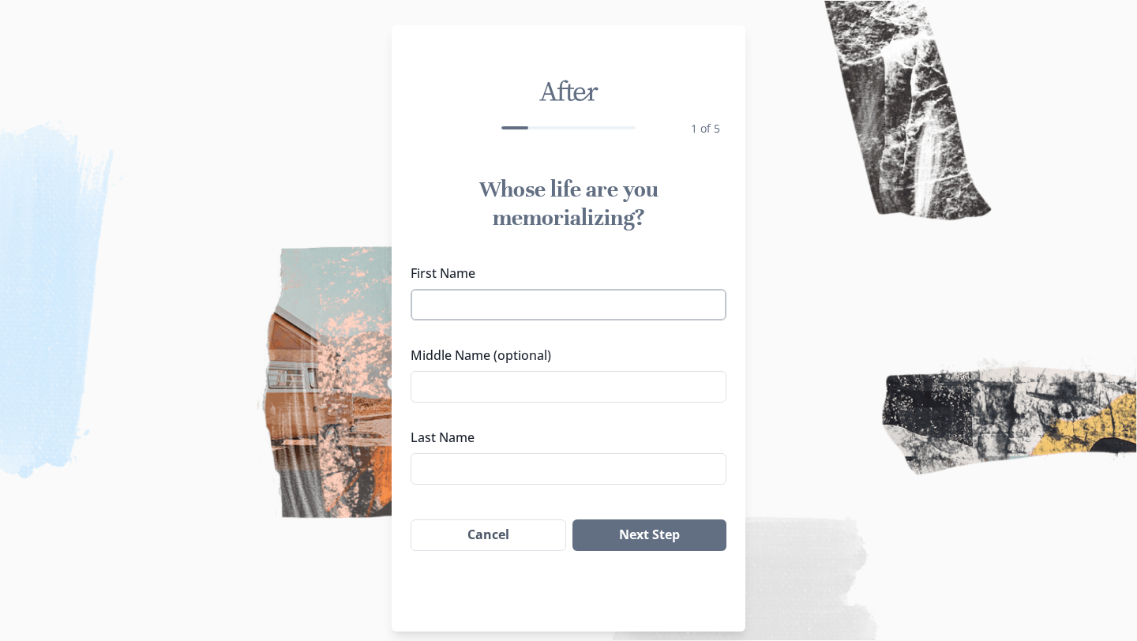
click at [646, 297] on input "First Name" at bounding box center [569, 305] width 316 height 32
type input "Piscine"
click at [576, 385] on input "Middle Name (optional)" at bounding box center [569, 387] width 316 height 32
type input "[PERSON_NAME]"
click at [513, 474] on input "Last Name" at bounding box center [569, 469] width 316 height 32
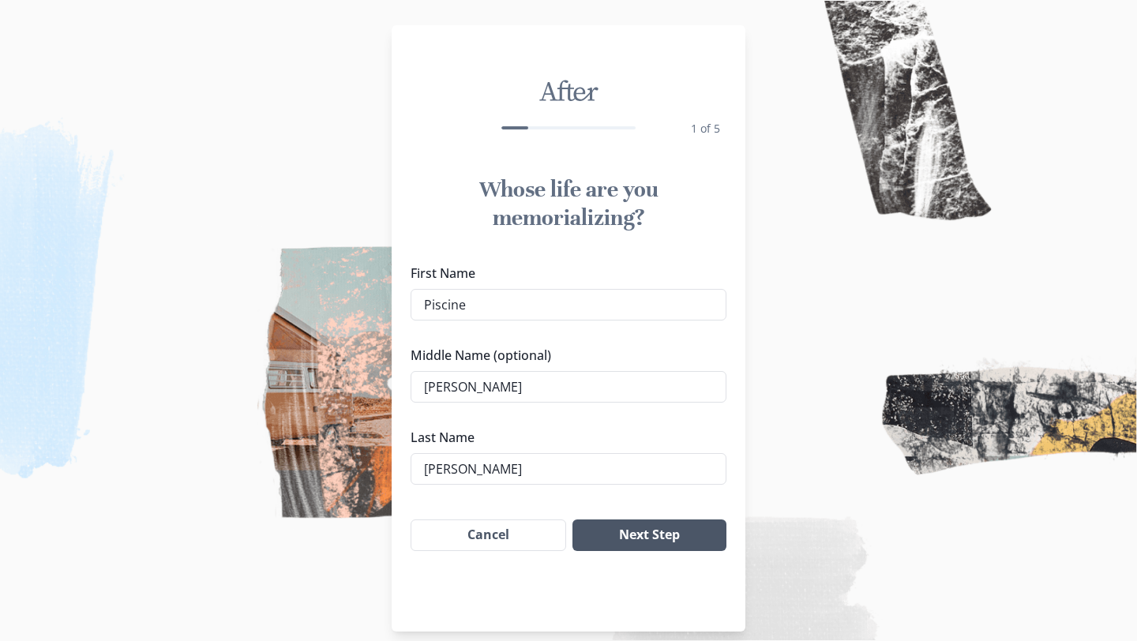
type input "[PERSON_NAME]"
click at [617, 525] on button "Next Step" at bounding box center [650, 536] width 154 height 32
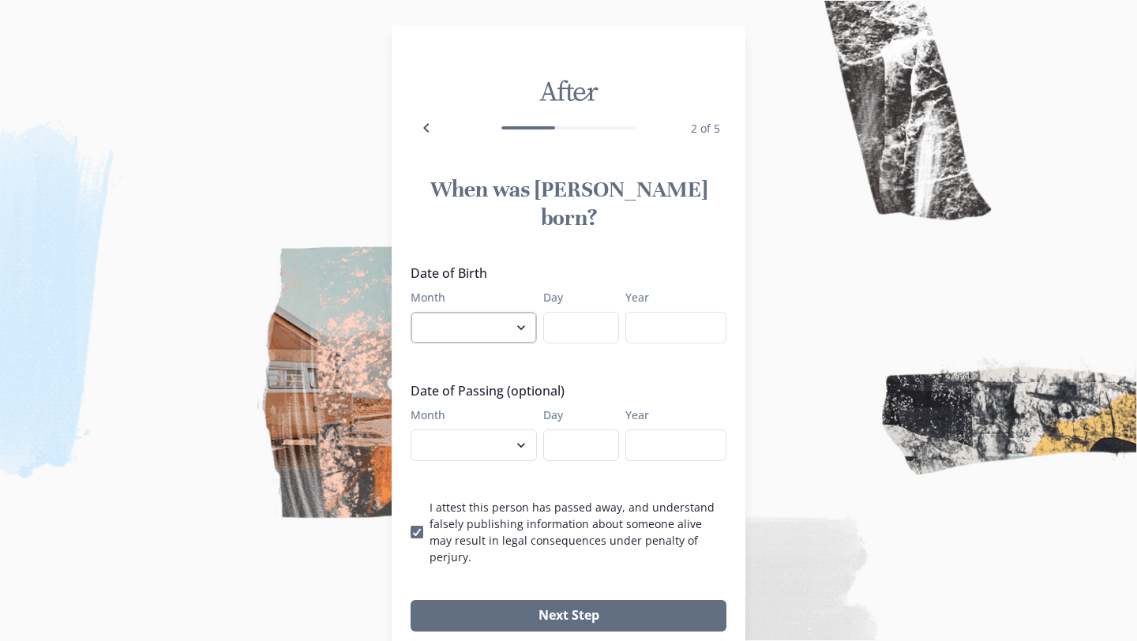
click at [468, 312] on select "January February March April May June July August September October November De…" at bounding box center [474, 328] width 126 height 32
click at [494, 430] on select "January February March April May June July August September October November De…" at bounding box center [474, 446] width 126 height 32
click at [498, 312] on select "January February March April May June July August September October November De…" at bounding box center [474, 328] width 126 height 32
select select "6"
click at [555, 312] on input "Day" at bounding box center [581, 328] width 76 height 32
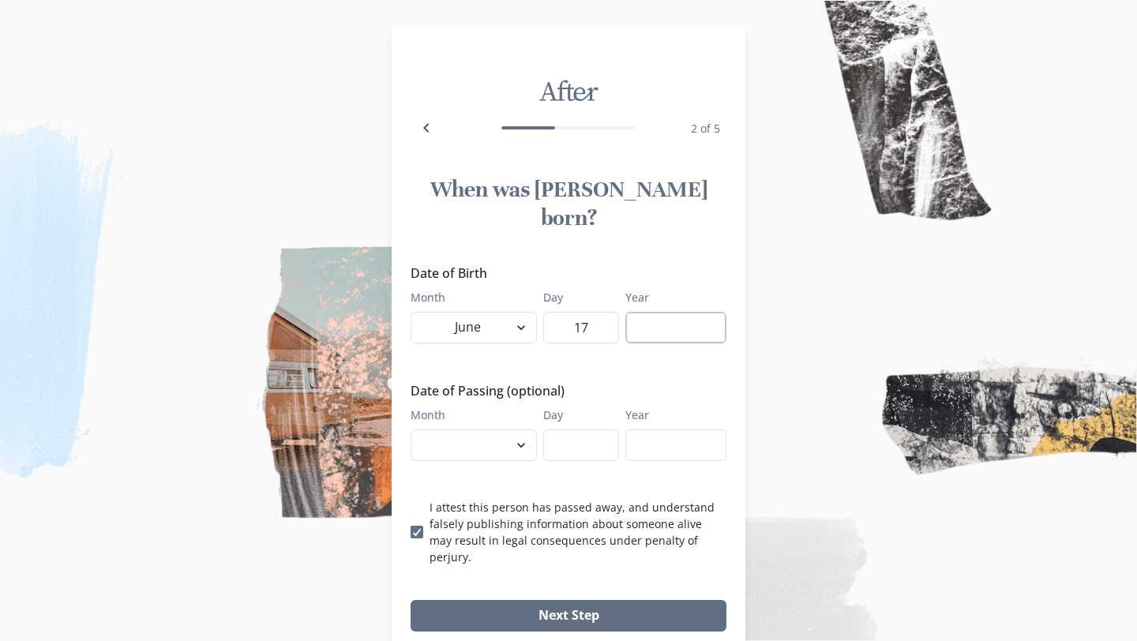
type input "17"
click at [659, 312] on input "Year" at bounding box center [675, 328] width 101 height 32
type input "1961"
click at [634, 346] on div "Date of Birth Month January February March April May June July August September…" at bounding box center [569, 415] width 316 height 302
click at [495, 430] on select "January February March April May June July August September October November De…" at bounding box center [474, 446] width 126 height 32
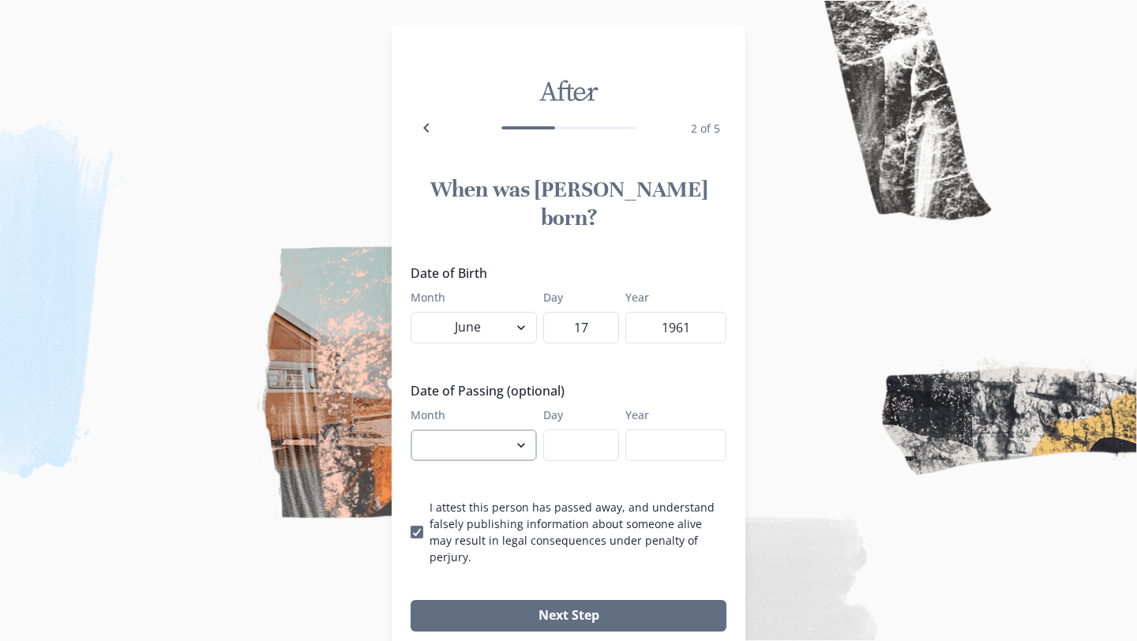
select select "7"
click at [588, 430] on input "Day" at bounding box center [581, 446] width 76 height 32
type input "1"
click at [642, 430] on input "Year" at bounding box center [675, 446] width 101 height 32
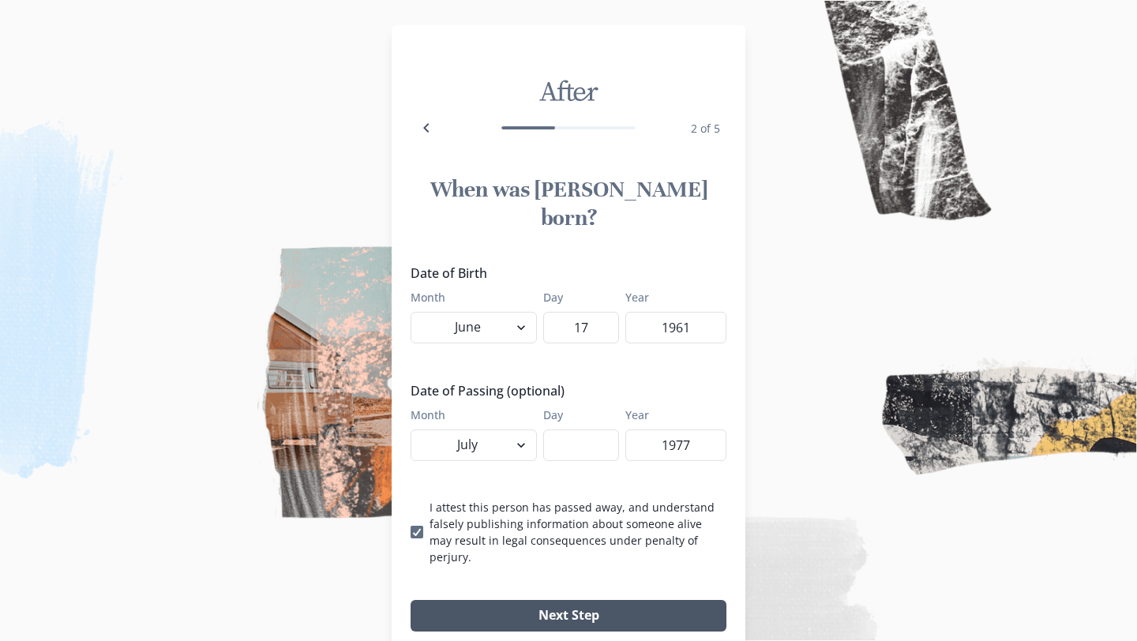
type input "1977"
click at [621, 600] on button "Next Step" at bounding box center [569, 616] width 316 height 32
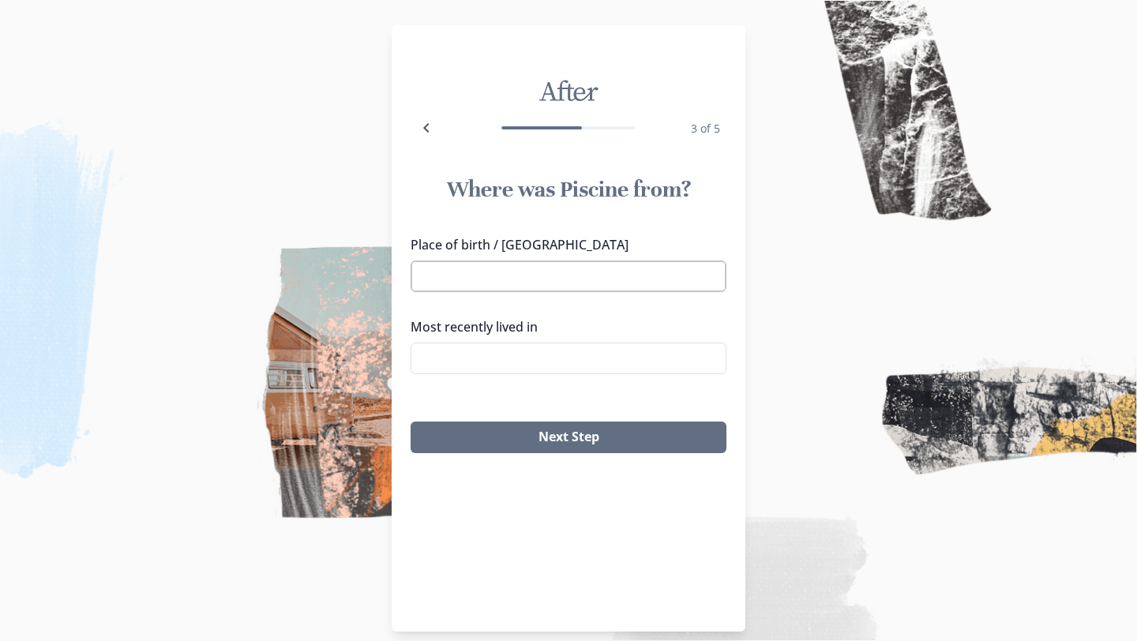
click at [493, 283] on input "Place of birth / [GEOGRAPHIC_DATA]" at bounding box center [569, 277] width 316 height 32
click at [499, 311] on li "[GEOGRAPHIC_DATA], [GEOGRAPHIC_DATA], [GEOGRAPHIC_DATA]" at bounding box center [568, 315] width 314 height 44
type input "[GEOGRAPHIC_DATA], [GEOGRAPHIC_DATA], [GEOGRAPHIC_DATA]"
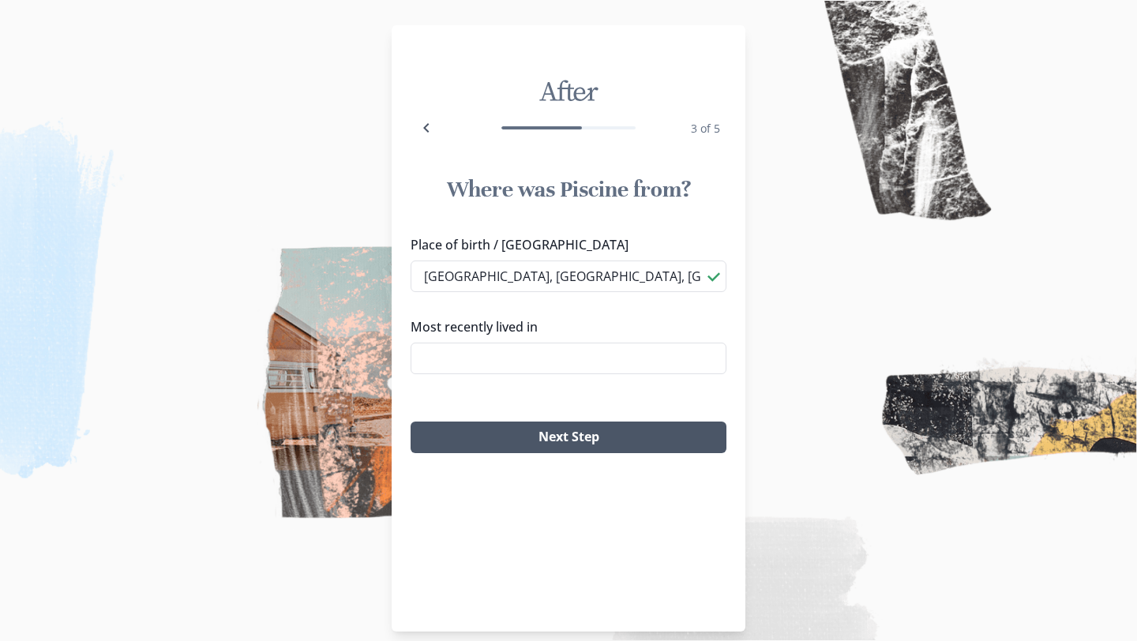
click at [513, 441] on button "Next Step" at bounding box center [569, 438] width 316 height 32
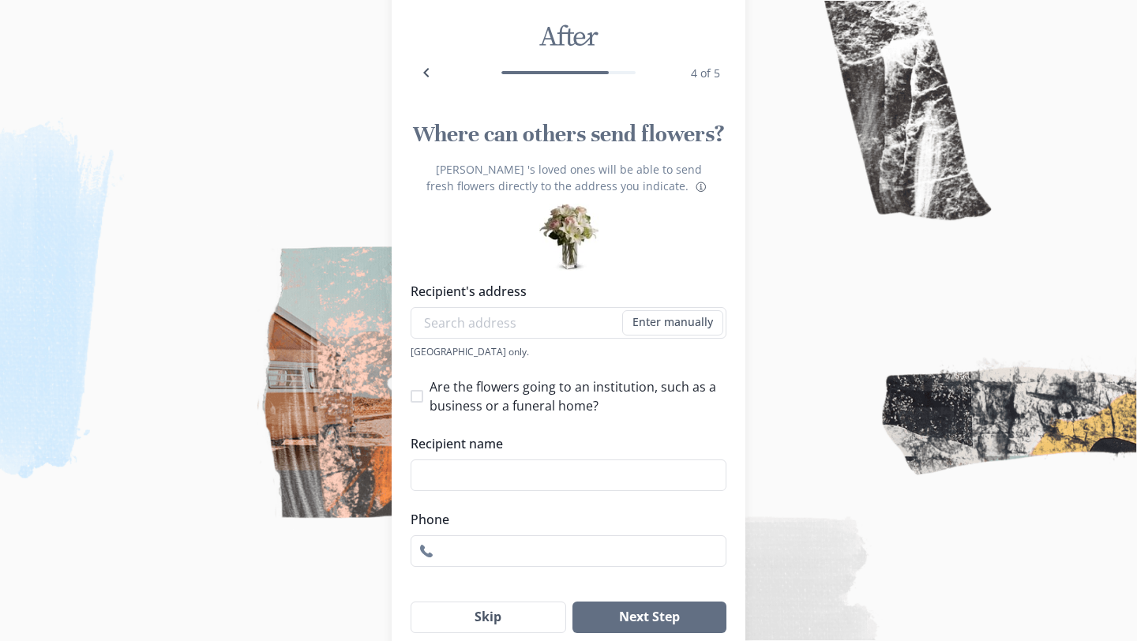
scroll to position [122, 0]
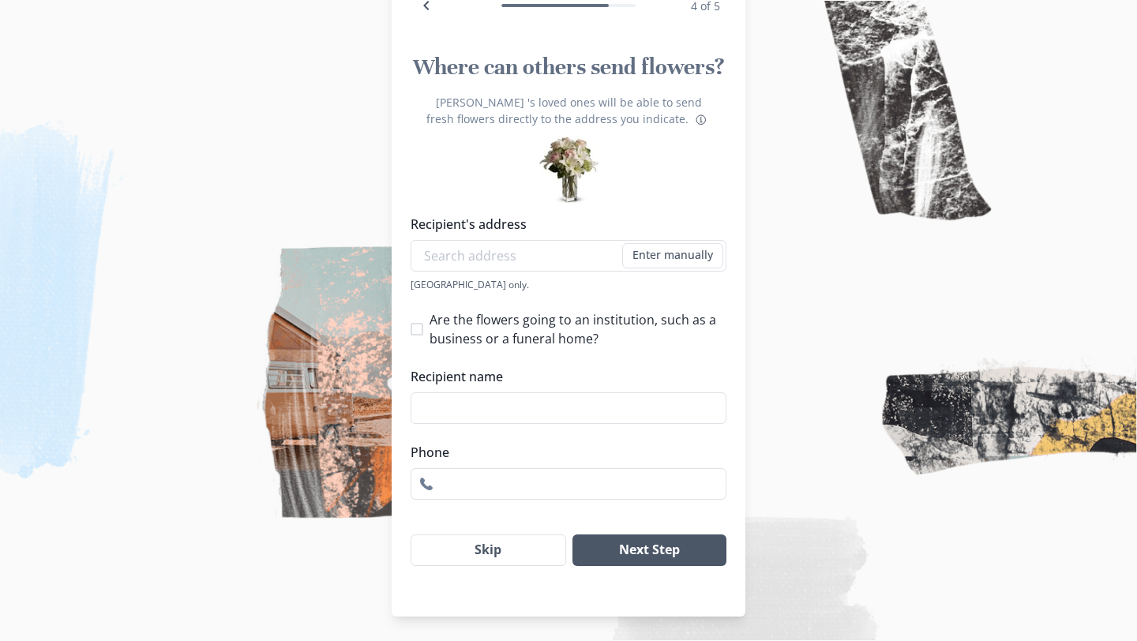
click at [657, 551] on button "Next Step" at bounding box center [650, 551] width 154 height 32
click at [664, 542] on button "Next Step" at bounding box center [650, 551] width 154 height 32
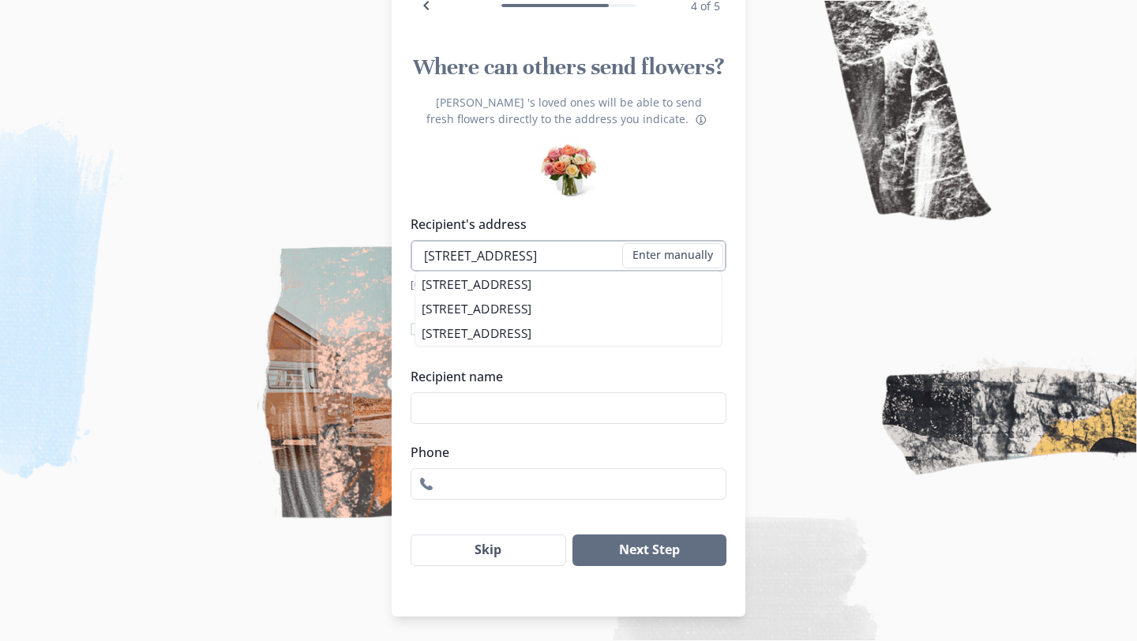
click at [599, 258] on input "[STREET_ADDRESS]" at bounding box center [569, 256] width 316 height 32
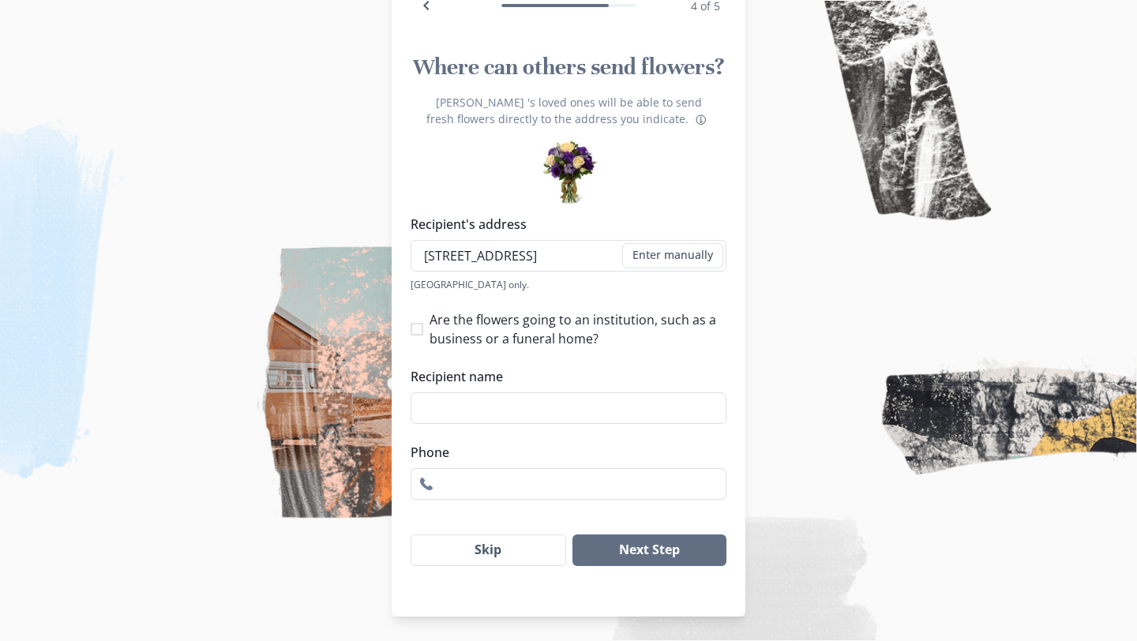
click at [549, 340] on li "[STREET_ADDRESS]" at bounding box center [568, 334] width 312 height 25
type input "[STREET_ADDRESS]"
type input "1"
select select "ME"
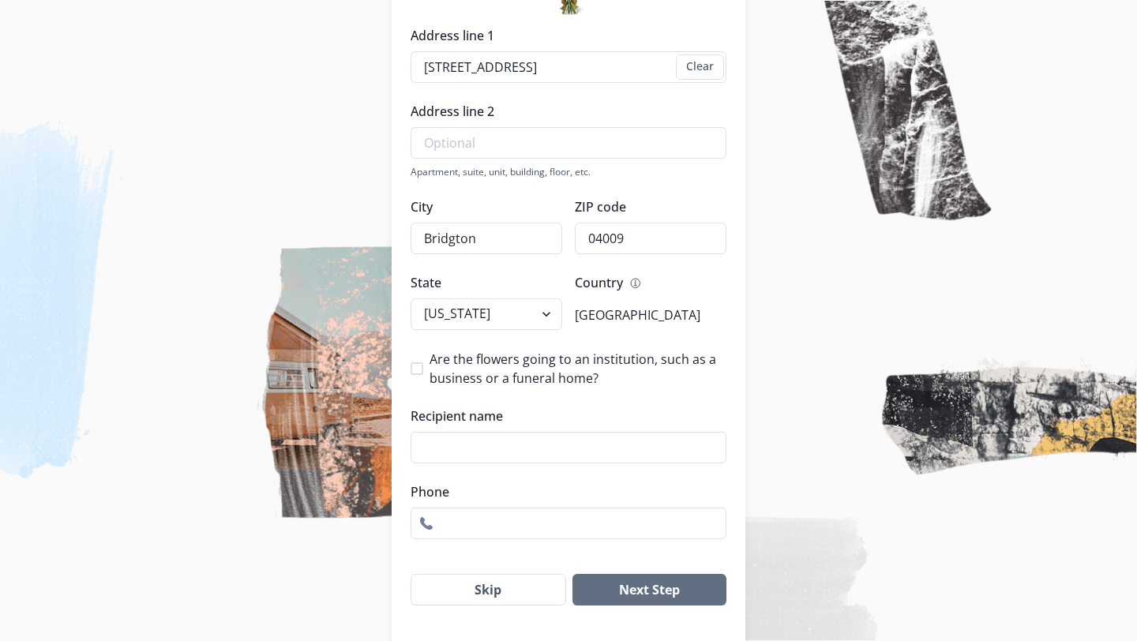
scroll to position [351, 0]
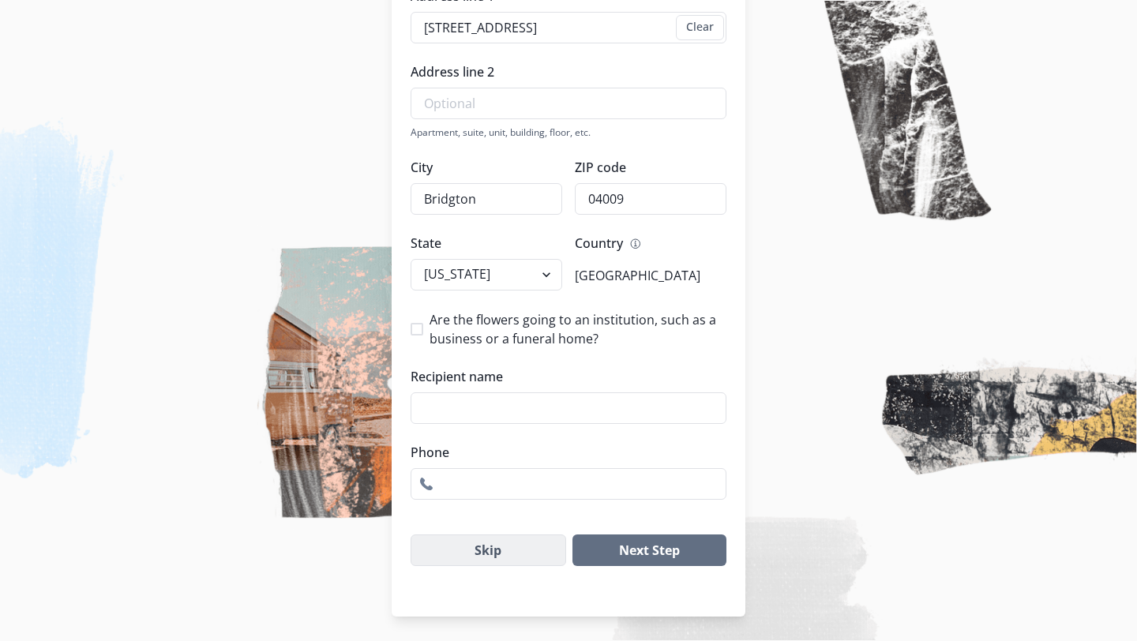
click at [519, 559] on button "Skip" at bounding box center [489, 551] width 156 height 32
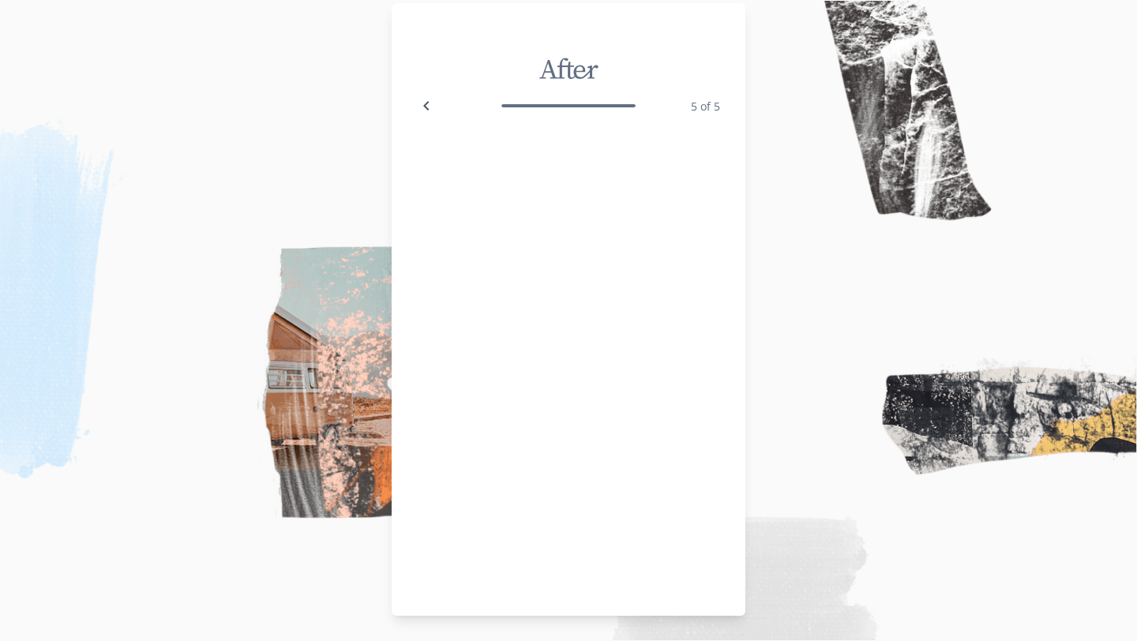
scroll to position [16, 0]
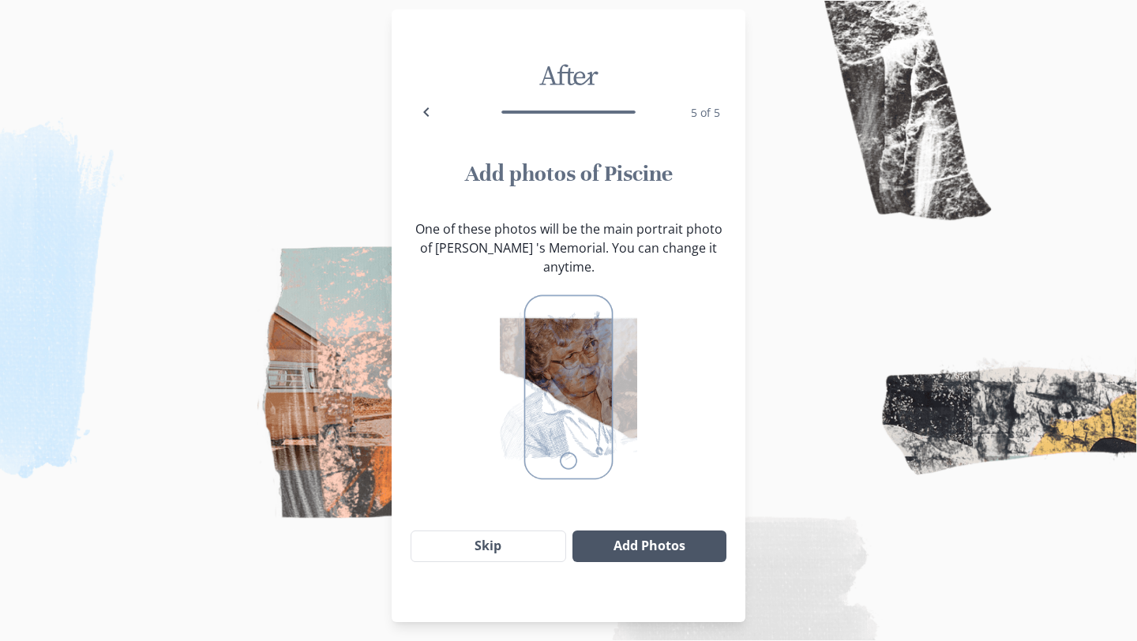
click at [617, 531] on button "Add Photos" at bounding box center [650, 547] width 154 height 32
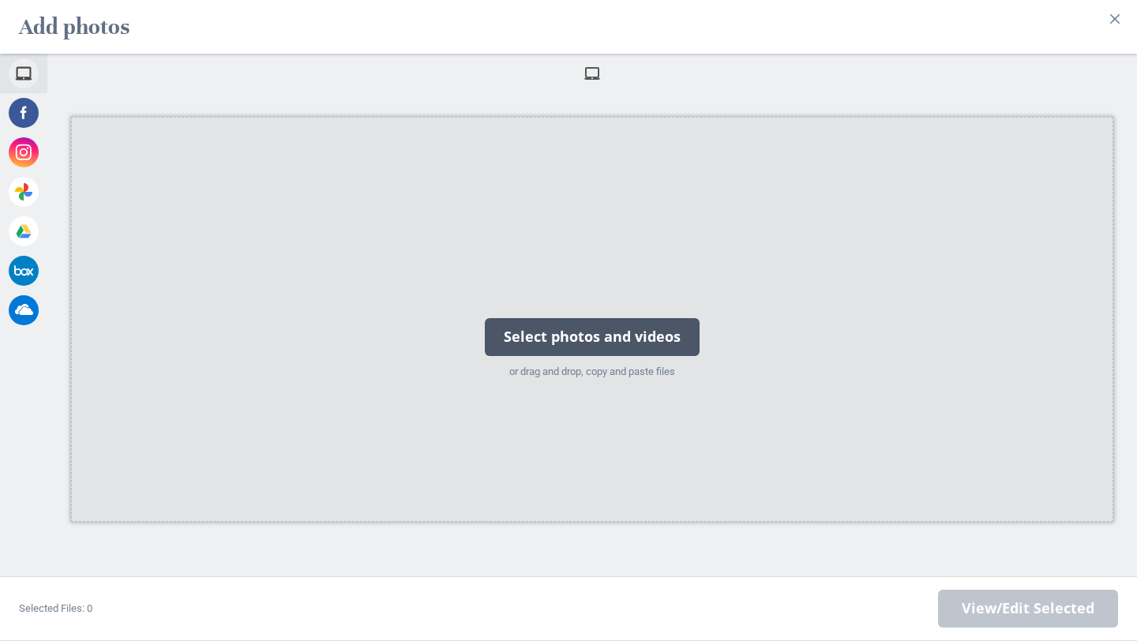
click at [646, 332] on div "Select photos and videos" at bounding box center [592, 337] width 215 height 38
click at [584, 348] on div "Select photos and videos" at bounding box center [592, 337] width 215 height 38
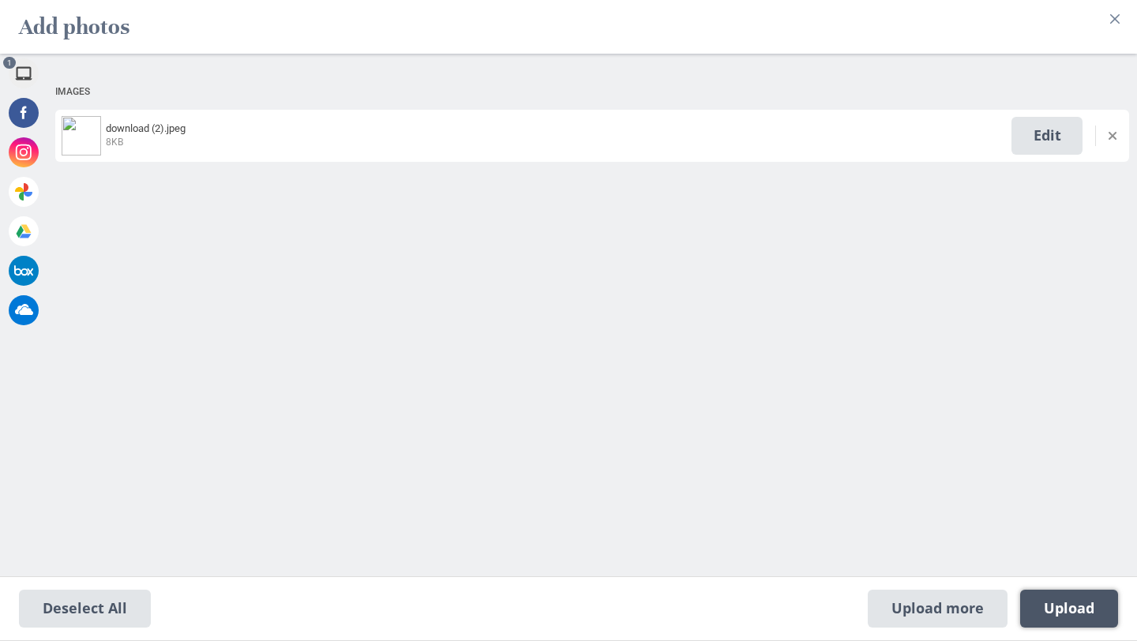
click at [1069, 603] on span "Upload 1" at bounding box center [1069, 608] width 51 height 17
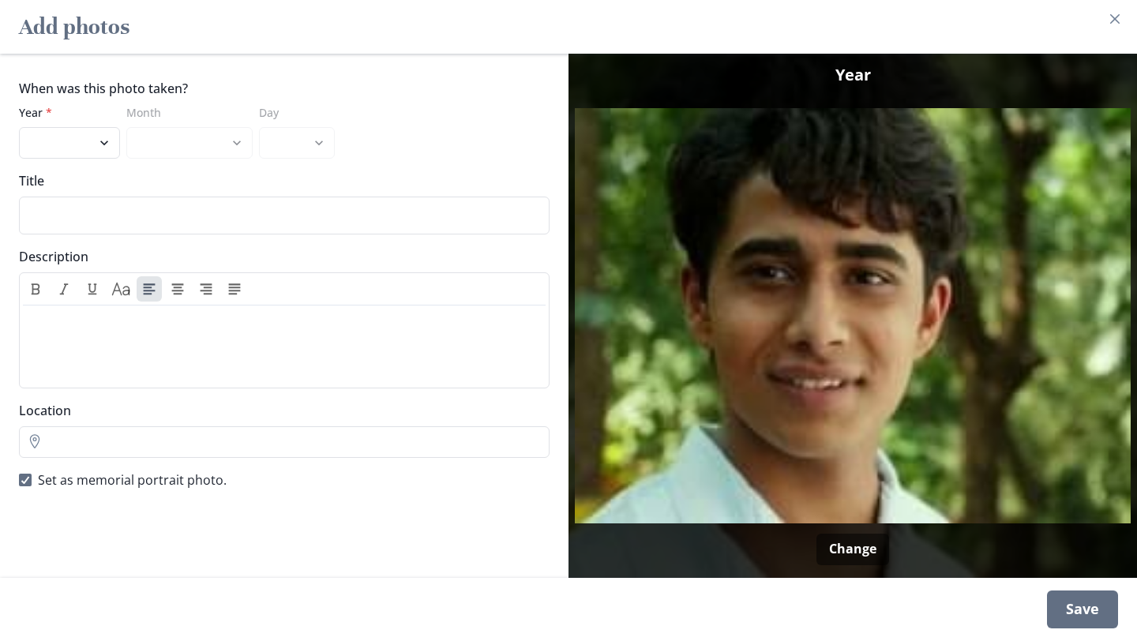
click at [1054, 610] on div "Save" at bounding box center [1082, 610] width 71 height 38
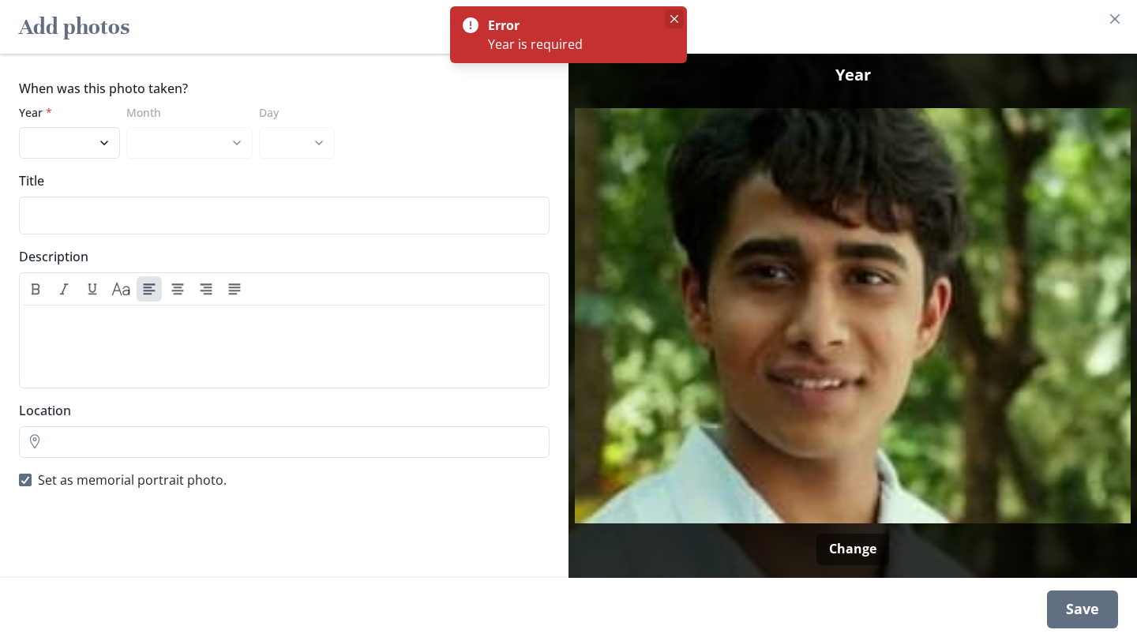
click at [674, 19] on icon "Close" at bounding box center [674, 19] width 8 height 8
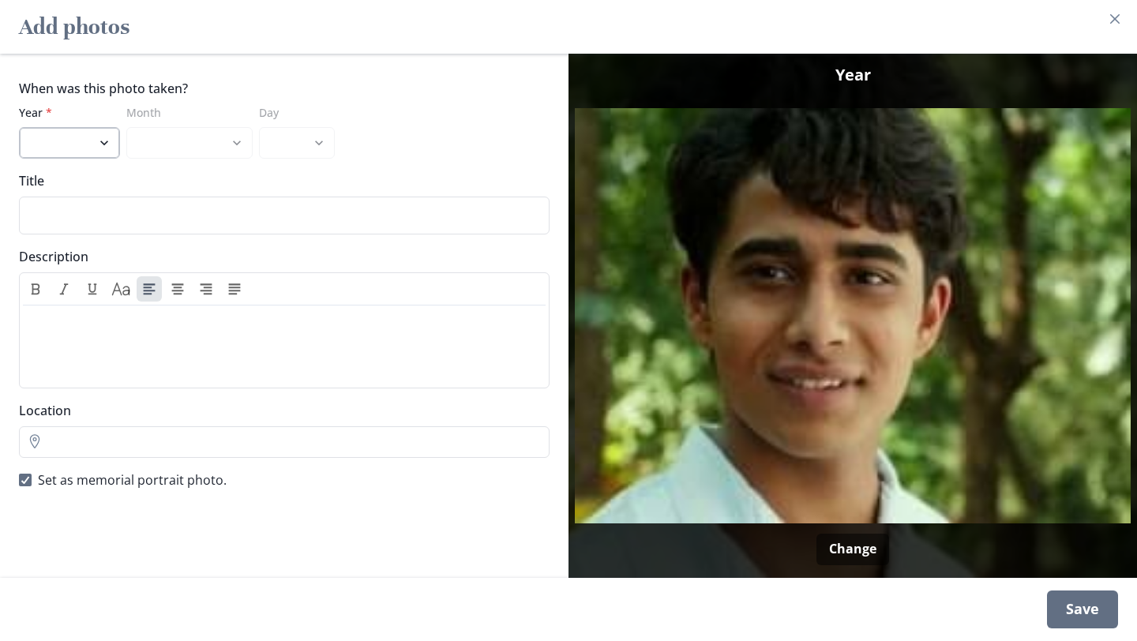
click at [66, 128] on select "2025 2024 2023 2022 2021 2020 2019 2018 2017 2016 2015 2014 2013 2012 2011 2010…" at bounding box center [69, 143] width 101 height 32
click at [96, 141] on select "2025 2024 2023 2022 2021 2020 2019 2018 2017 2016 2015 2014 2013 2012 2011 2010…" at bounding box center [69, 143] width 101 height 32
select select "1976"
click at [1095, 615] on div "Save" at bounding box center [1082, 610] width 71 height 38
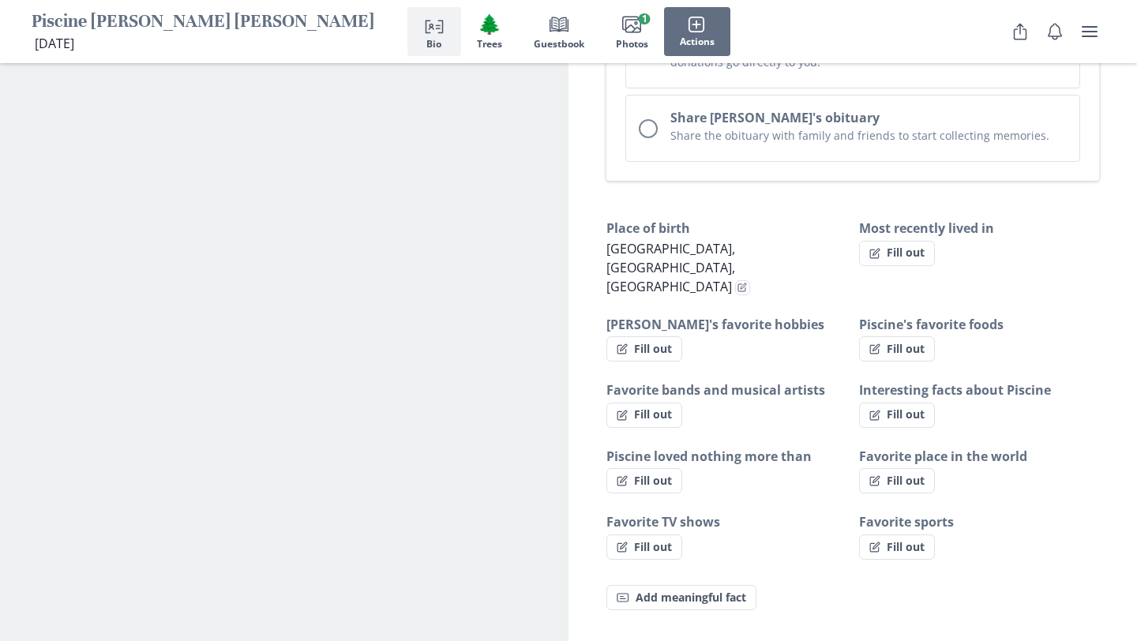
scroll to position [1232, 0]
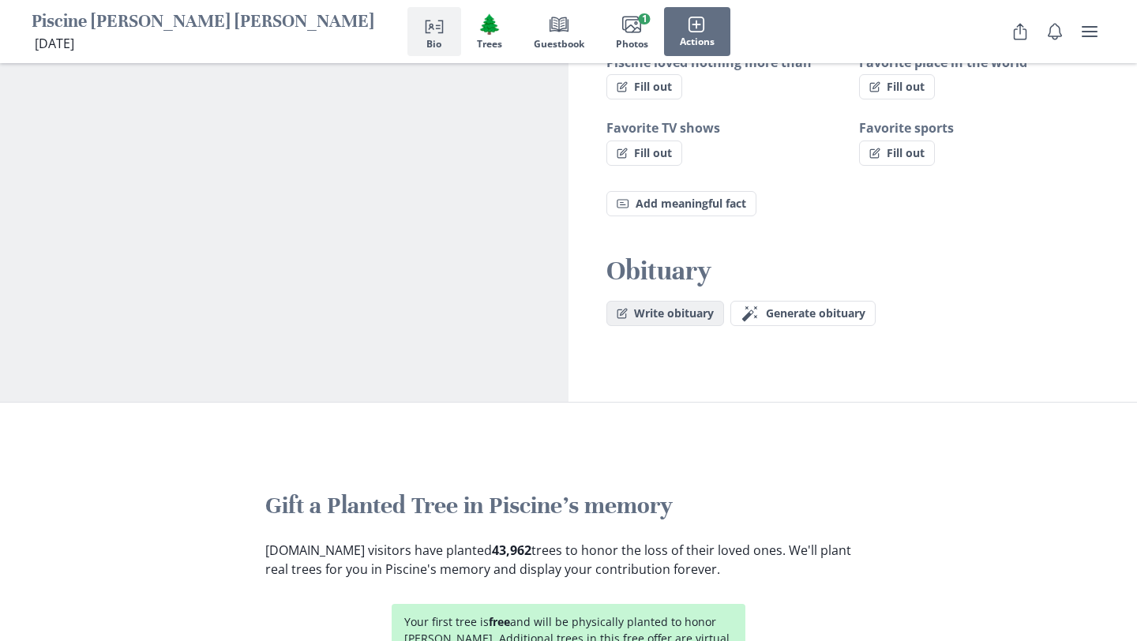
click at [703, 301] on button "Write obituary" at bounding box center [665, 313] width 118 height 25
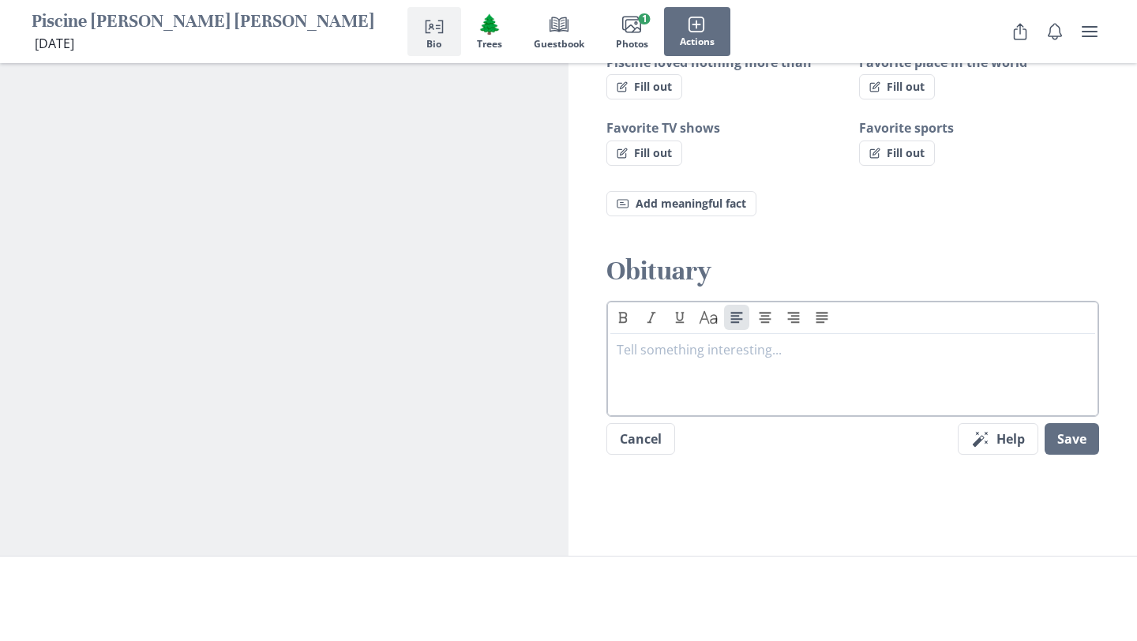
click at [690, 340] on div at bounding box center [853, 371] width 472 height 63
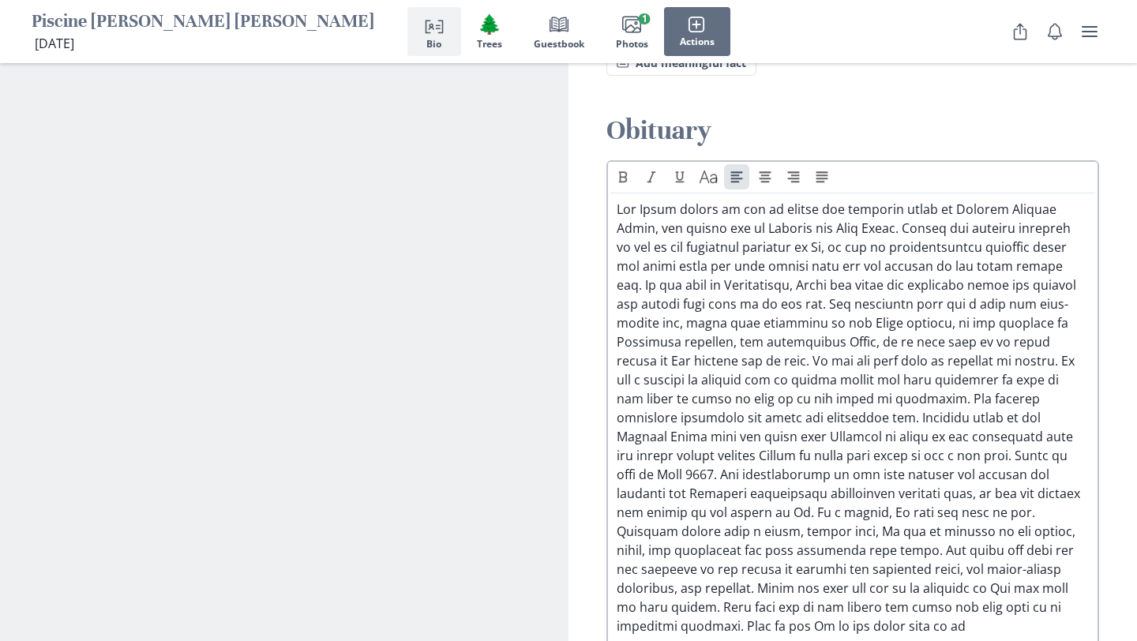
scroll to position [1434, 0]
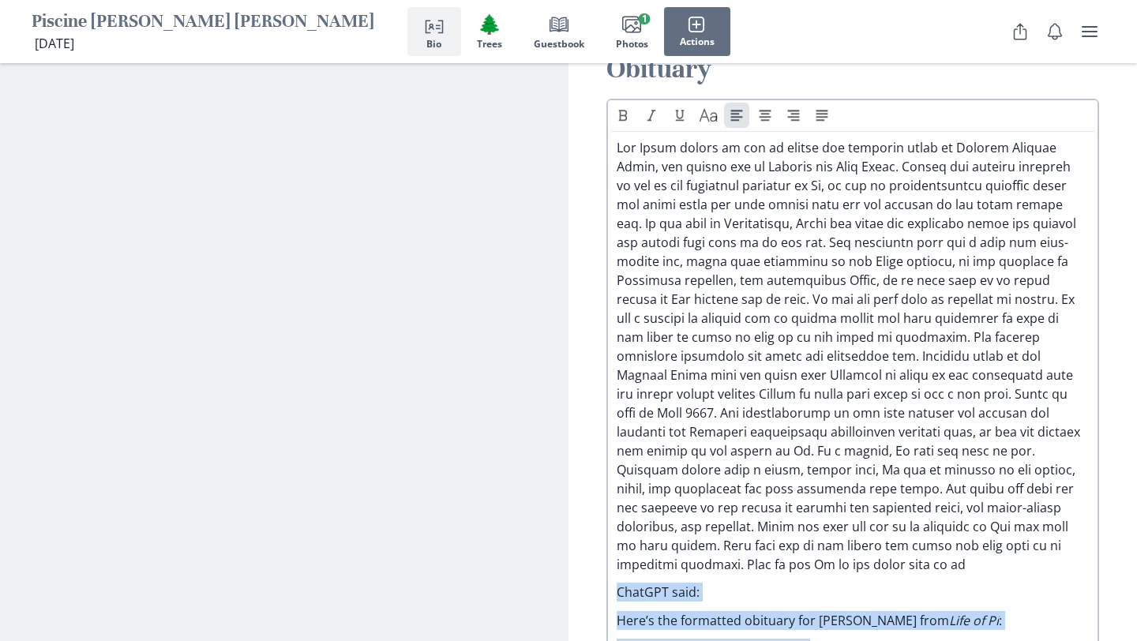
drag, startPoint x: 818, startPoint y: 570, endPoint x: 615, endPoint y: 512, distance: 211.2
click at [615, 512] on div "ChatGPT said: Here’s the formatted obituary for [PERSON_NAME] from Life of Pi :…" at bounding box center [852, 398] width 485 height 520
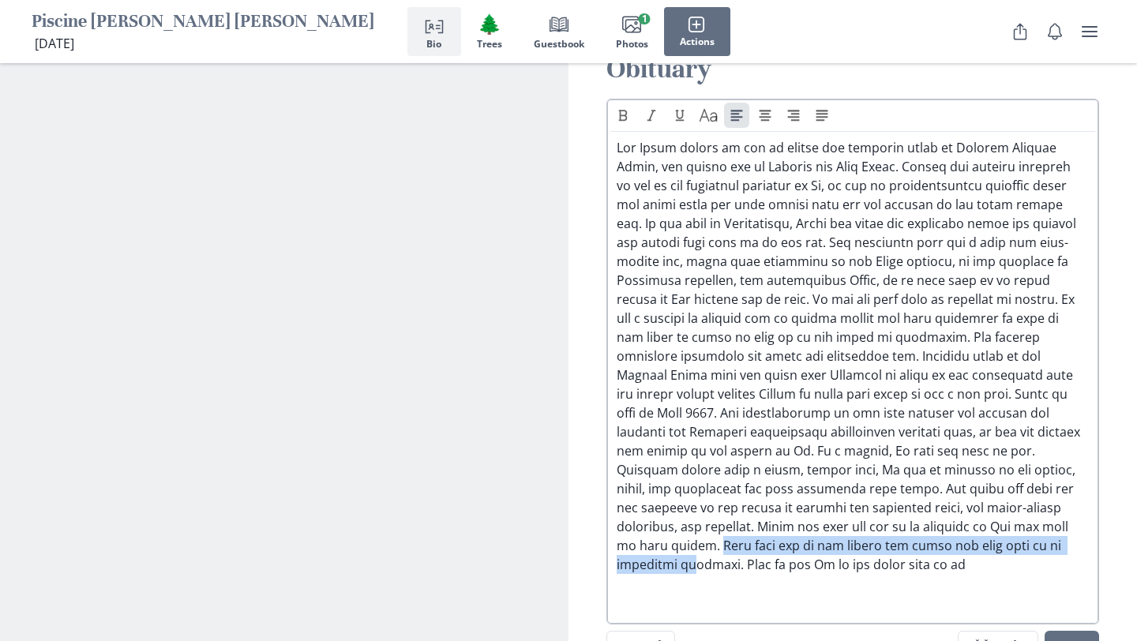
drag, startPoint x: 706, startPoint y: 488, endPoint x: 922, endPoint y: 444, distance: 220.1
click at [922, 444] on p at bounding box center [853, 356] width 472 height 436
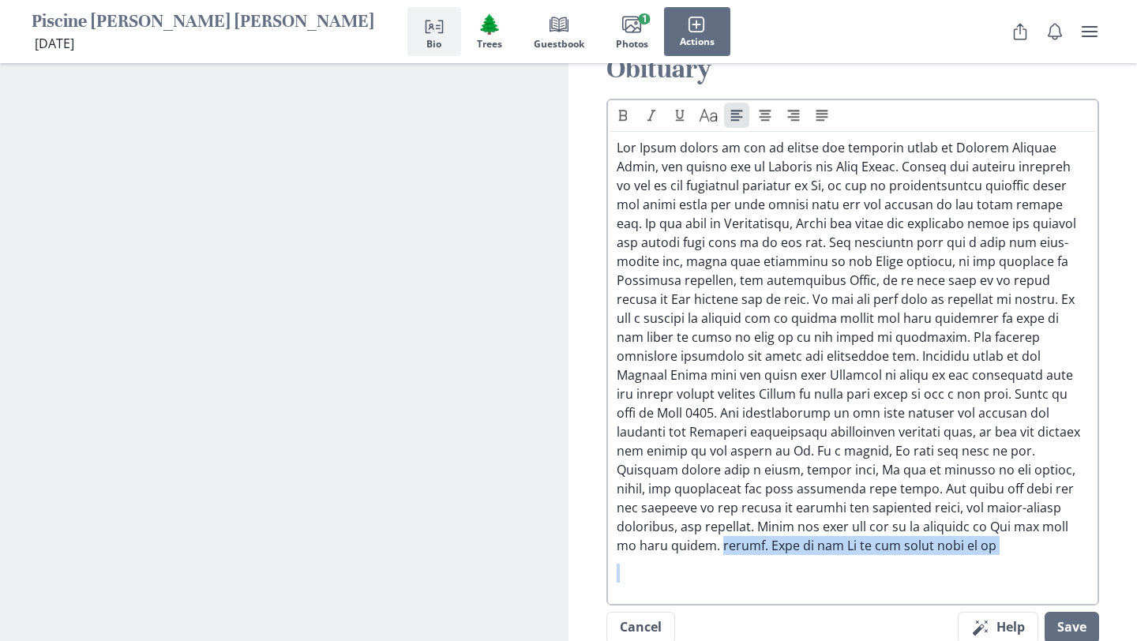
drag, startPoint x: 922, startPoint y: 449, endPoint x: 1053, endPoint y: 475, distance: 134.4
click at [1053, 475] on div at bounding box center [853, 360] width 472 height 445
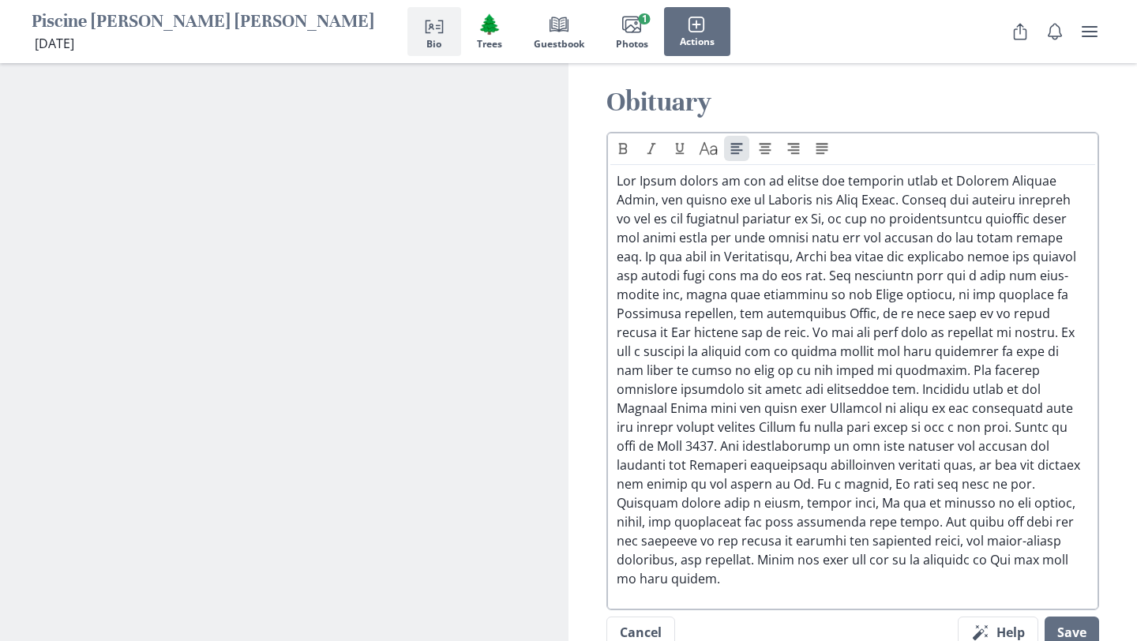
scroll to position [1406, 0]
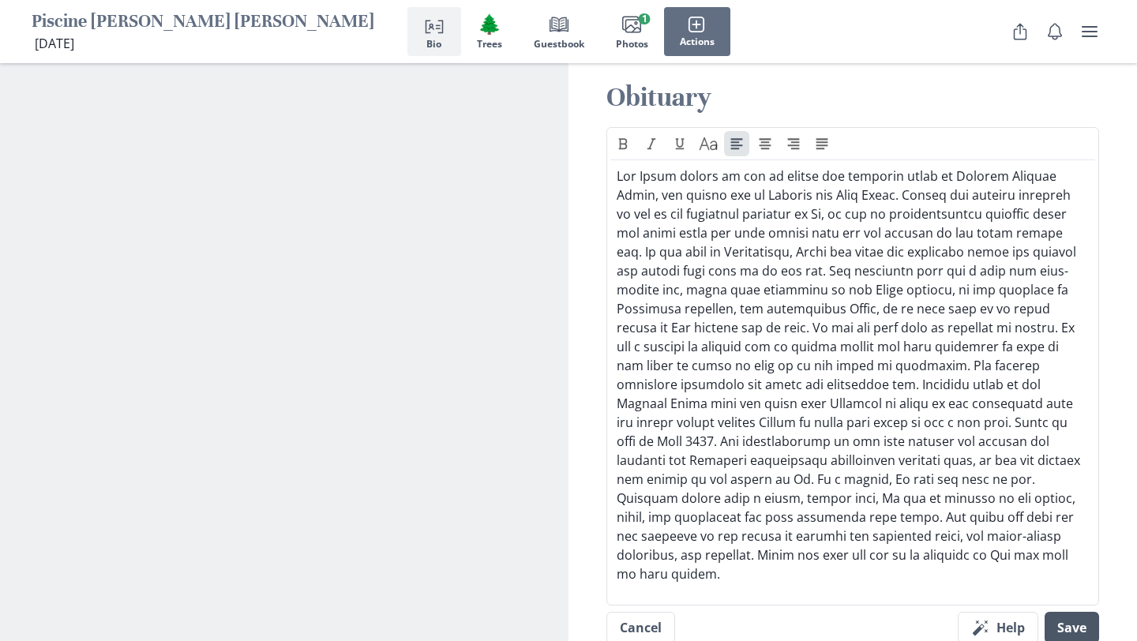
click at [1083, 612] on button "Save" at bounding box center [1072, 628] width 54 height 32
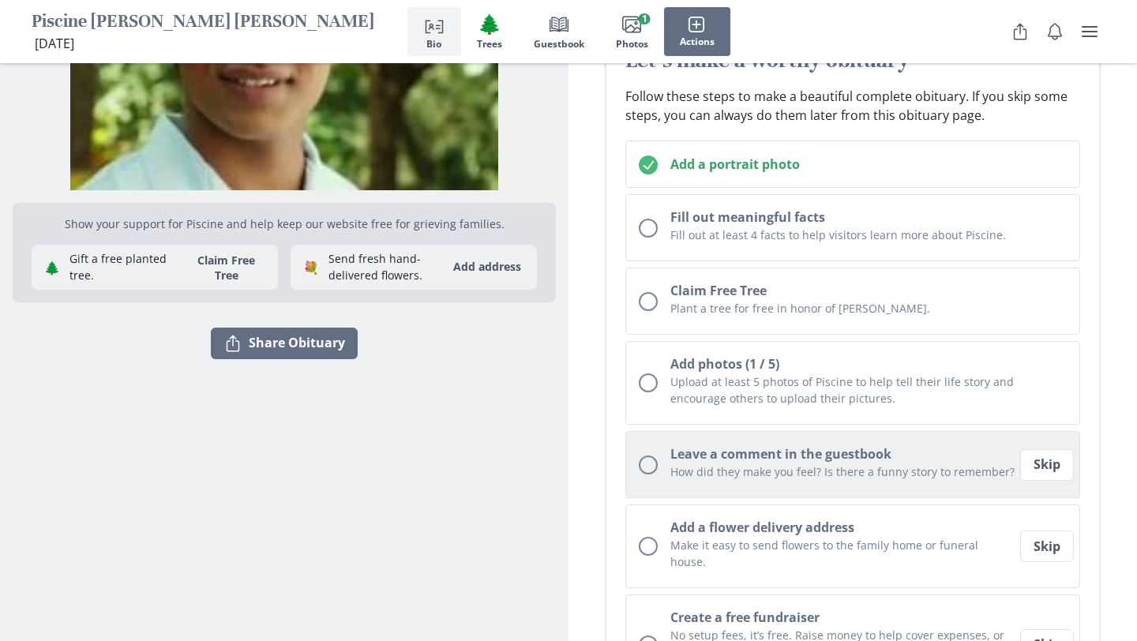
scroll to position [234, 0]
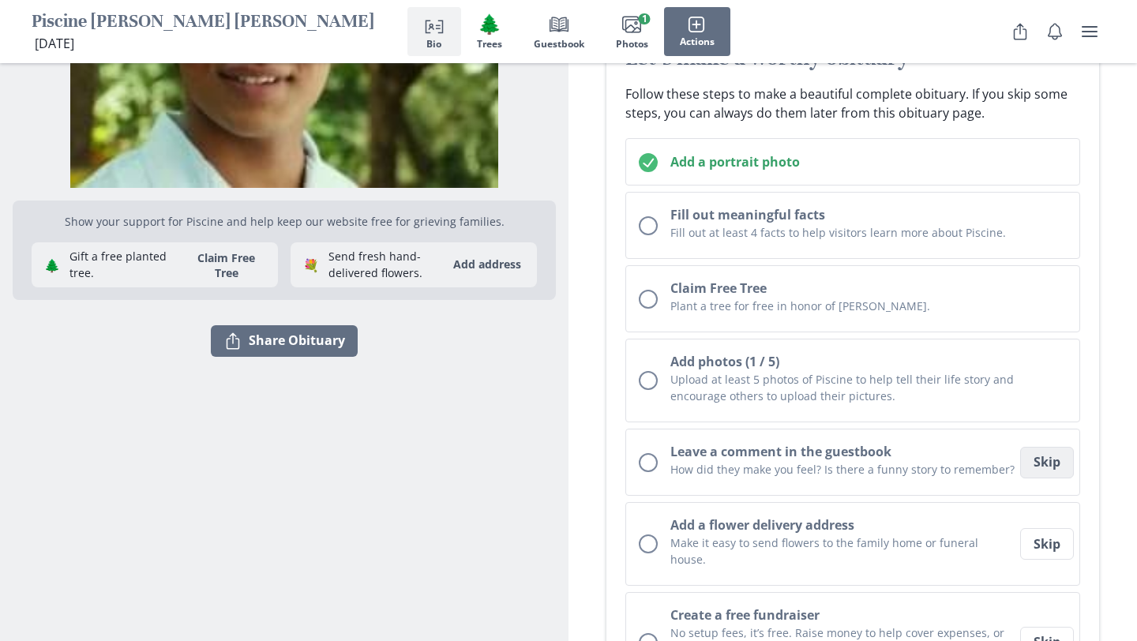
click at [1046, 447] on button "Skip" at bounding box center [1047, 463] width 54 height 32
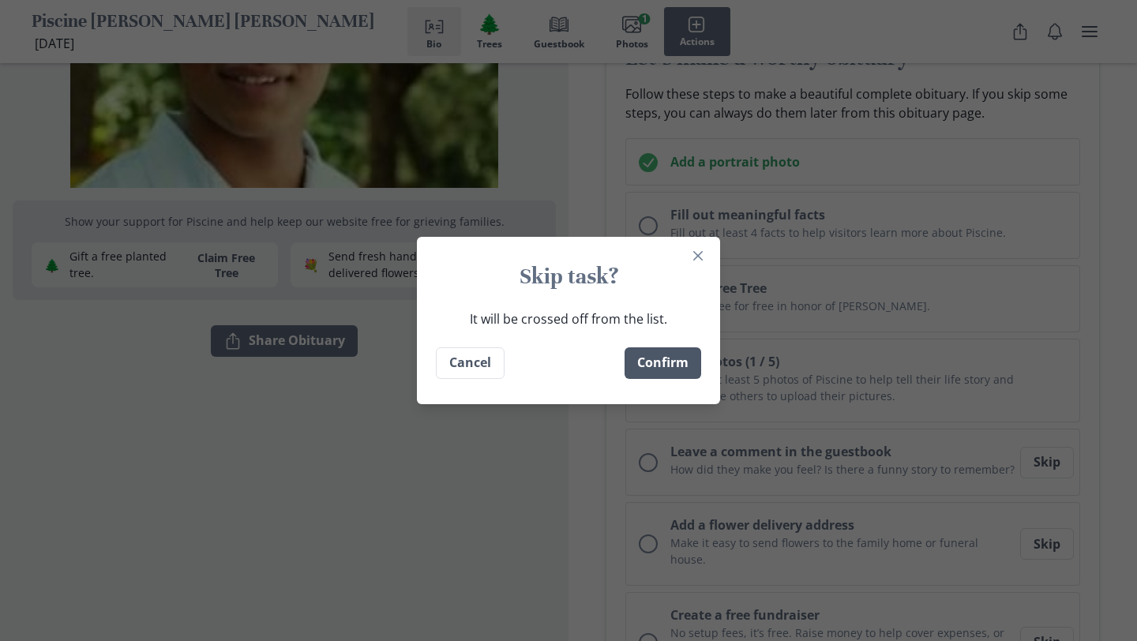
click at [677, 369] on button "Confirm" at bounding box center [663, 363] width 77 height 32
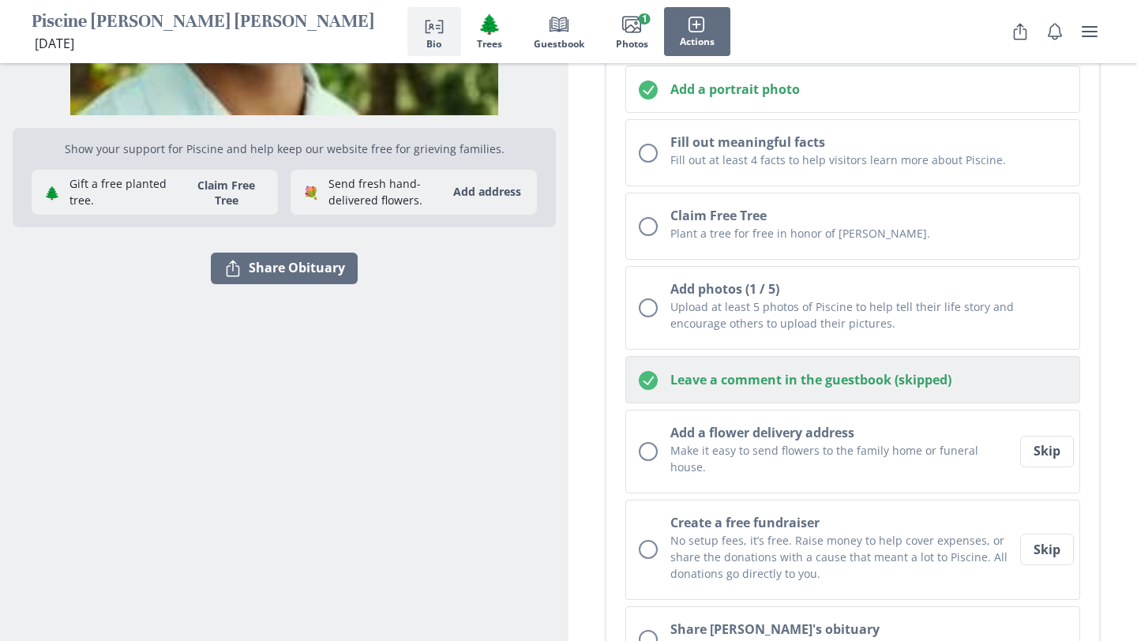
scroll to position [408, 0]
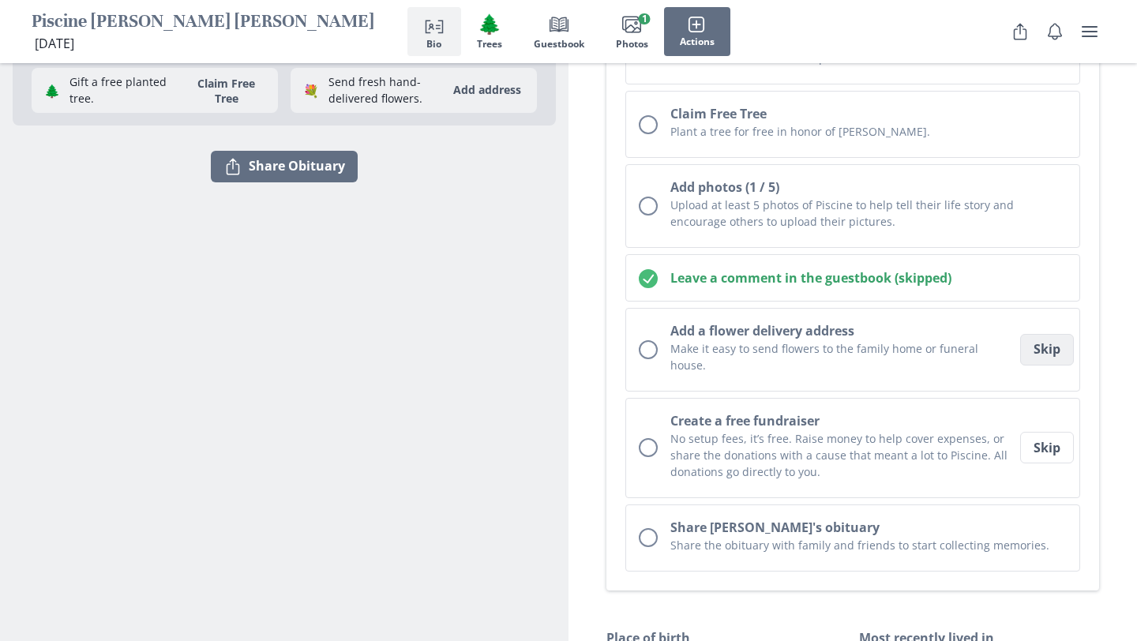
click at [1049, 334] on button "Skip" at bounding box center [1047, 350] width 54 height 32
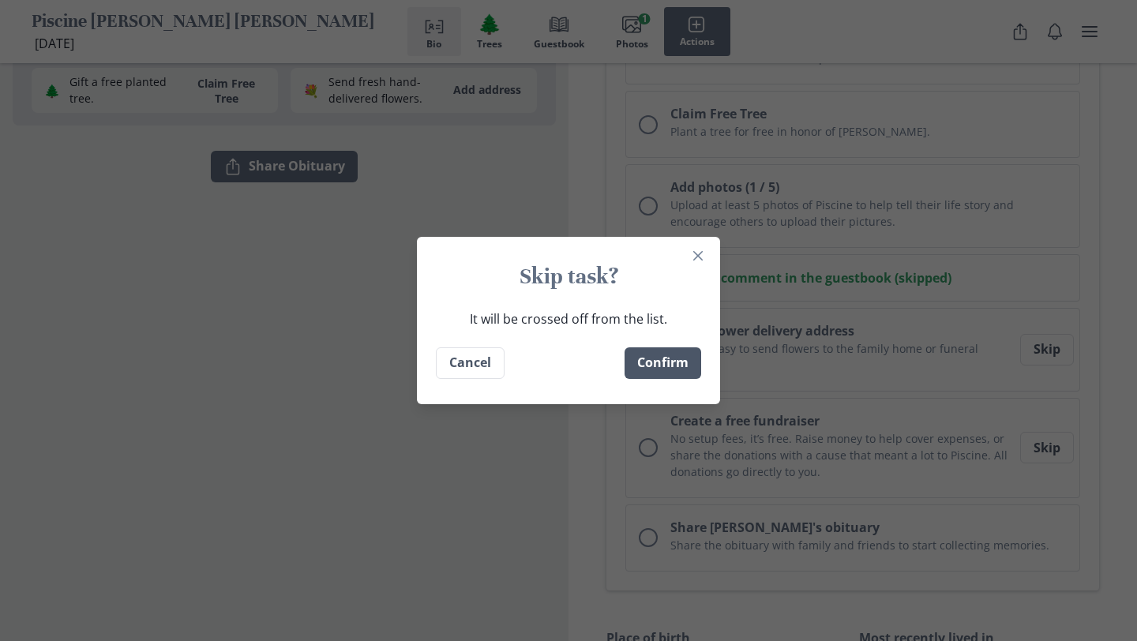
click at [678, 362] on button "Confirm" at bounding box center [663, 363] width 77 height 32
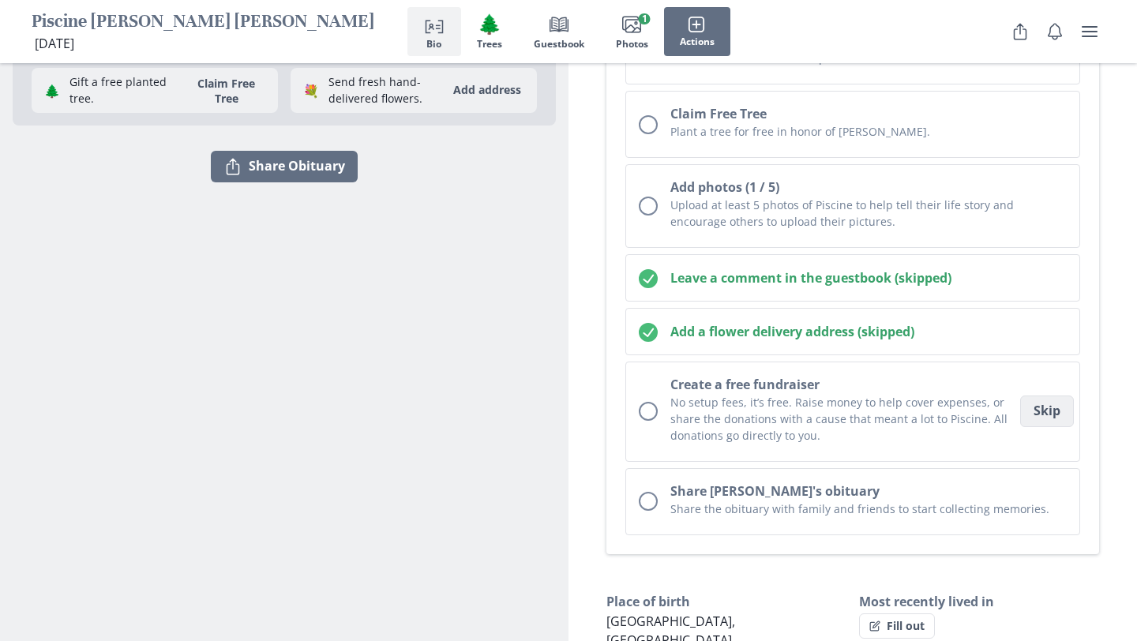
click at [1048, 396] on button "Skip" at bounding box center [1047, 412] width 54 height 32
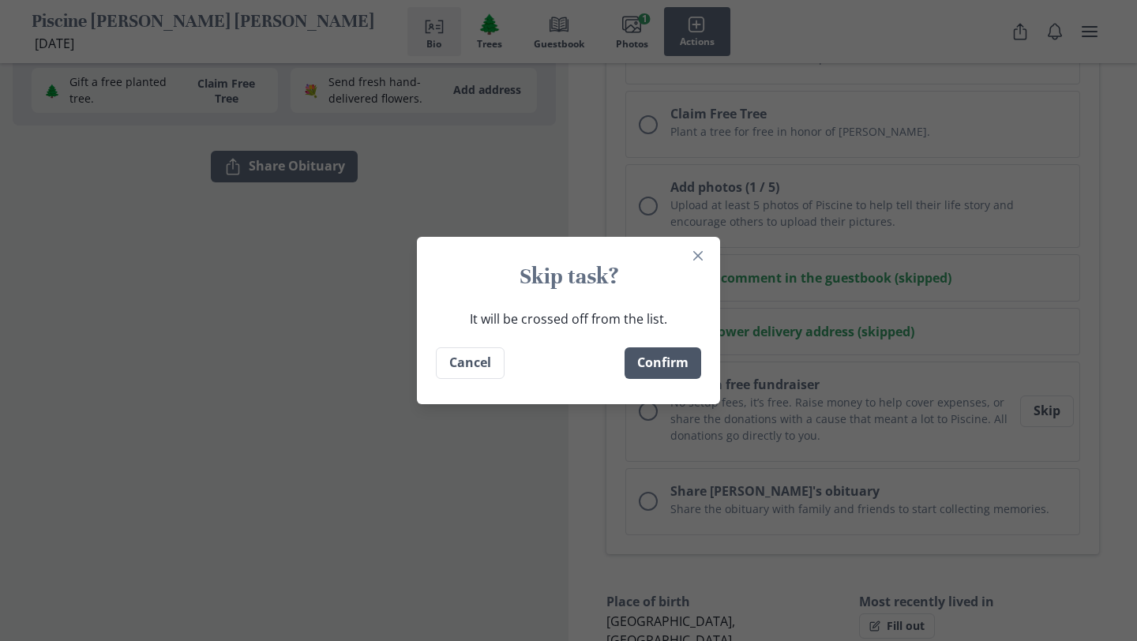
click at [673, 364] on button "Confirm" at bounding box center [663, 363] width 77 height 32
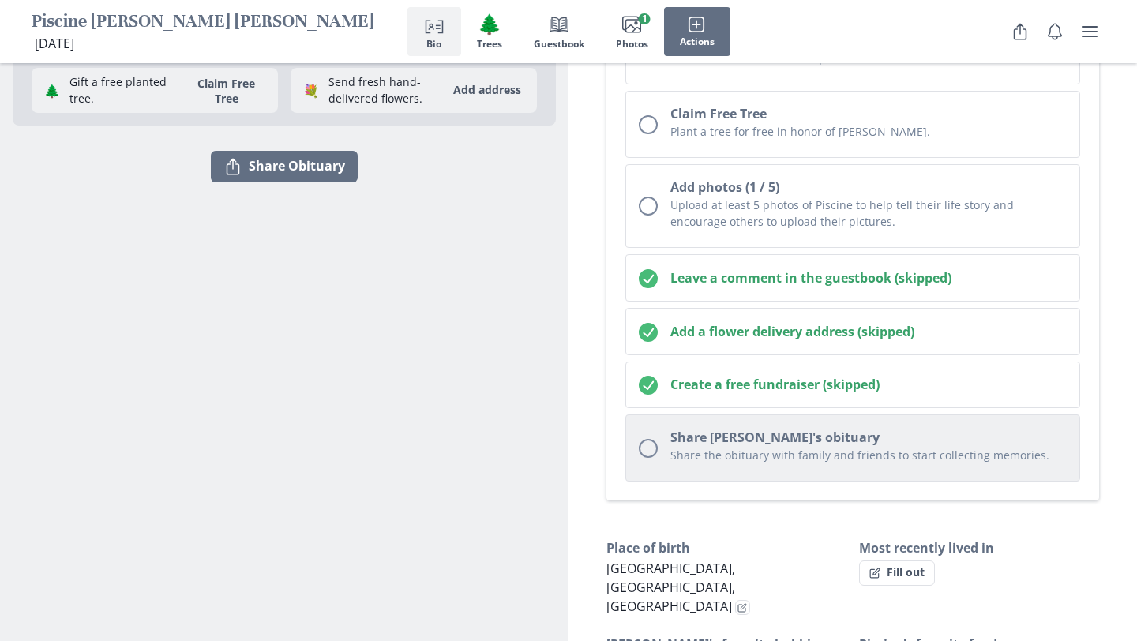
scroll to position [524, 0]
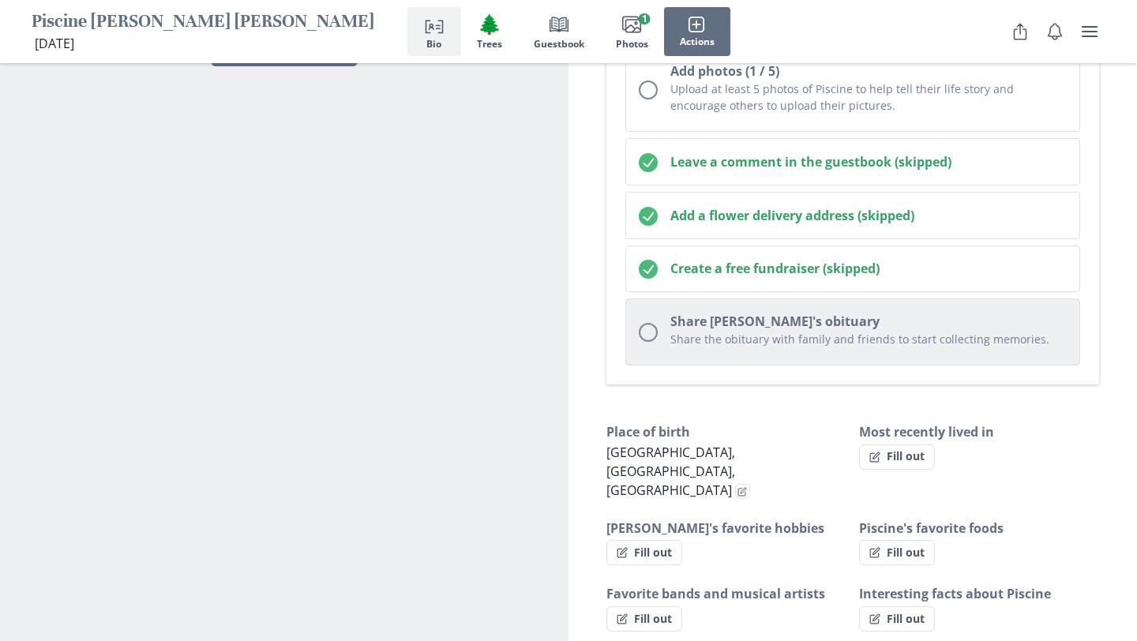
click at [805, 331] on p "Share the obituary with family and friends to start collecting memories." at bounding box center [868, 339] width 396 height 17
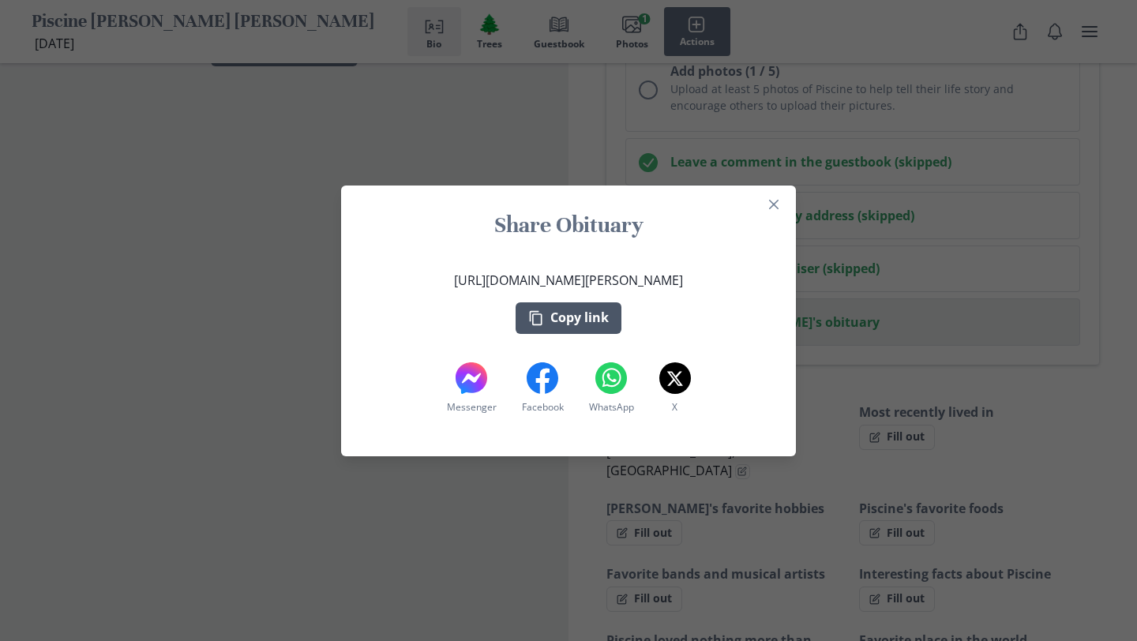
click at [599, 319] on button "Copy link" at bounding box center [569, 318] width 106 height 32
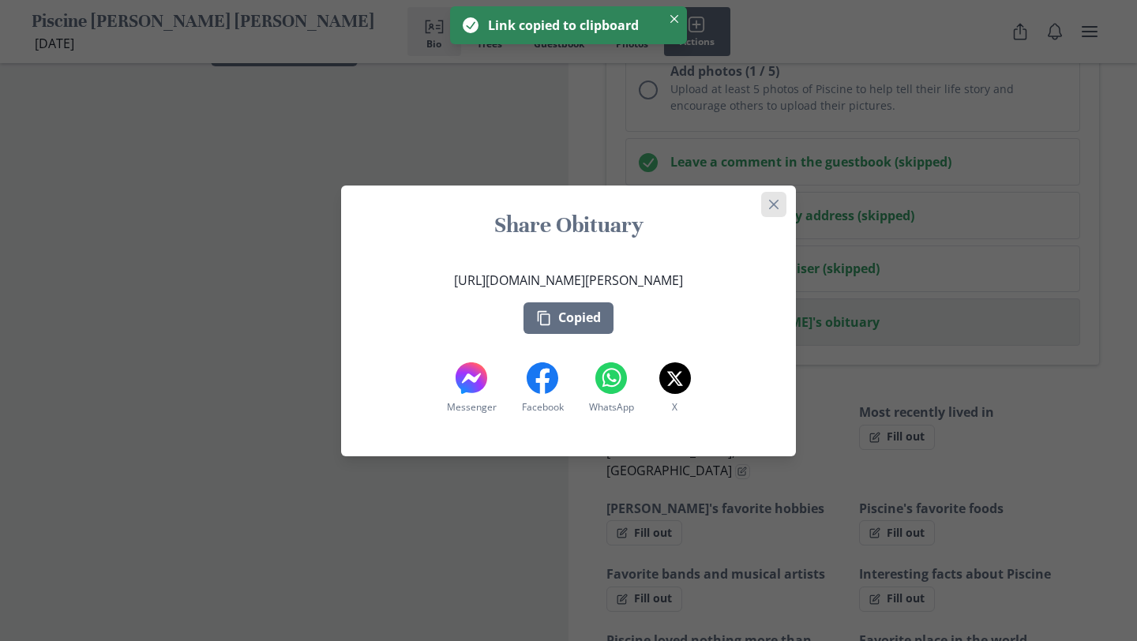
click at [780, 205] on button "Close" at bounding box center [773, 204] width 25 height 25
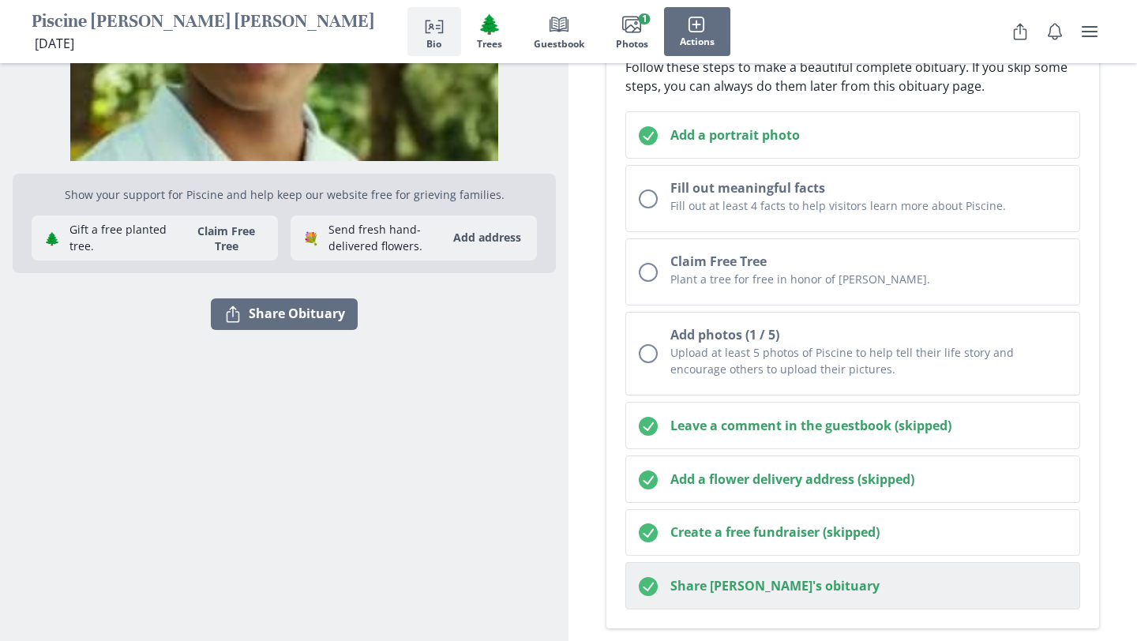
scroll to position [0, 0]
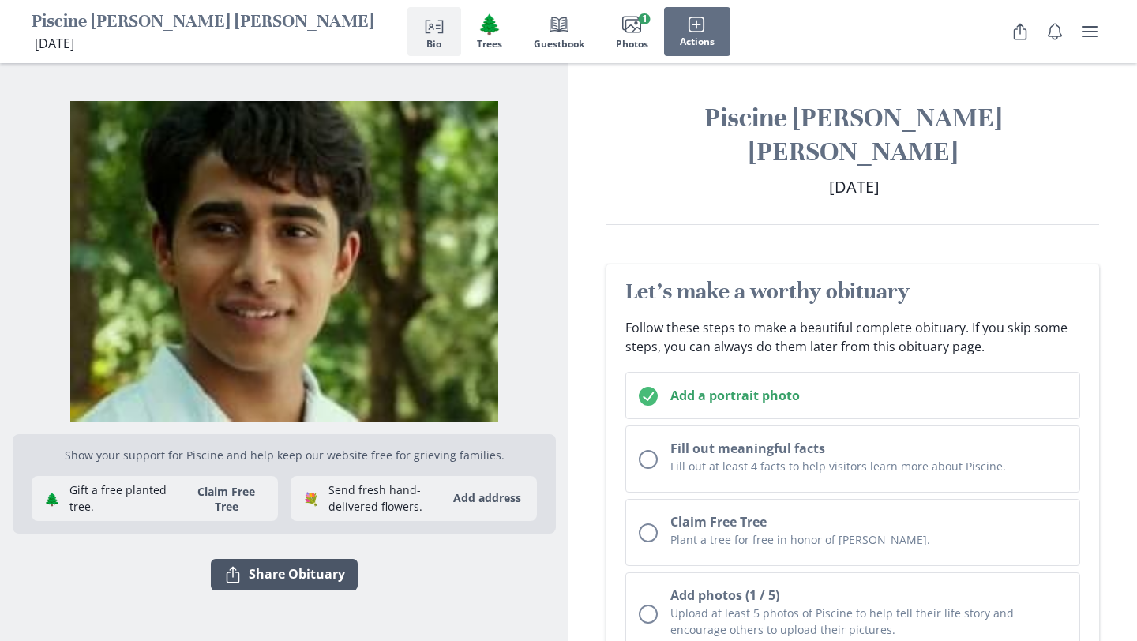
click at [279, 579] on button "Share Share Obituary" at bounding box center [284, 575] width 147 height 32
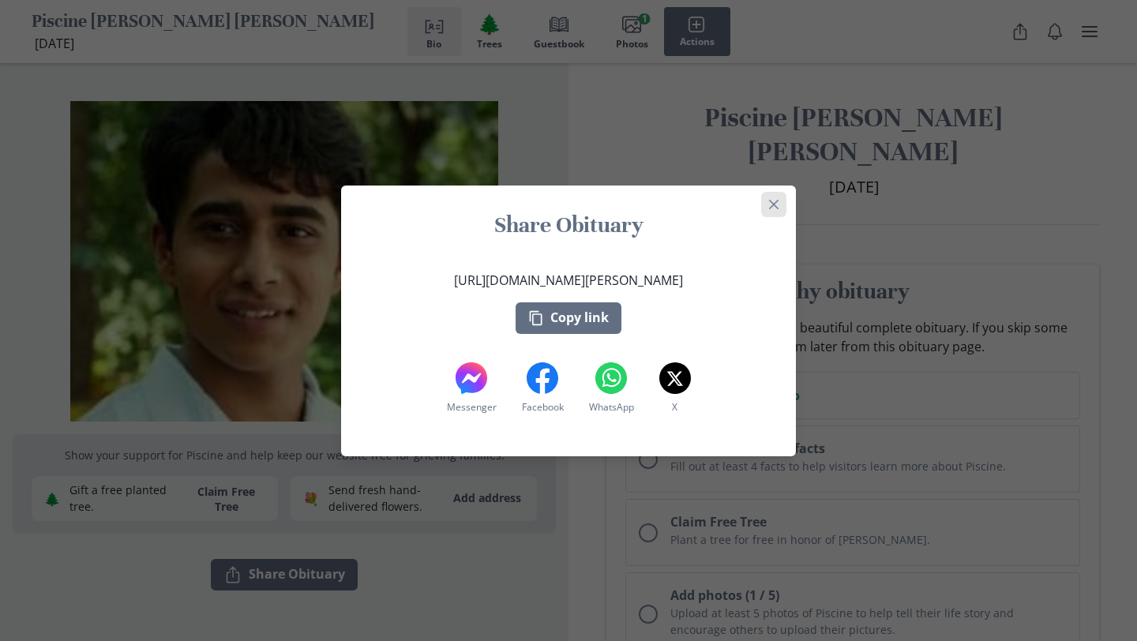
click at [776, 197] on button "Close" at bounding box center [773, 204] width 25 height 25
